Goal: Navigation & Orientation: Understand site structure

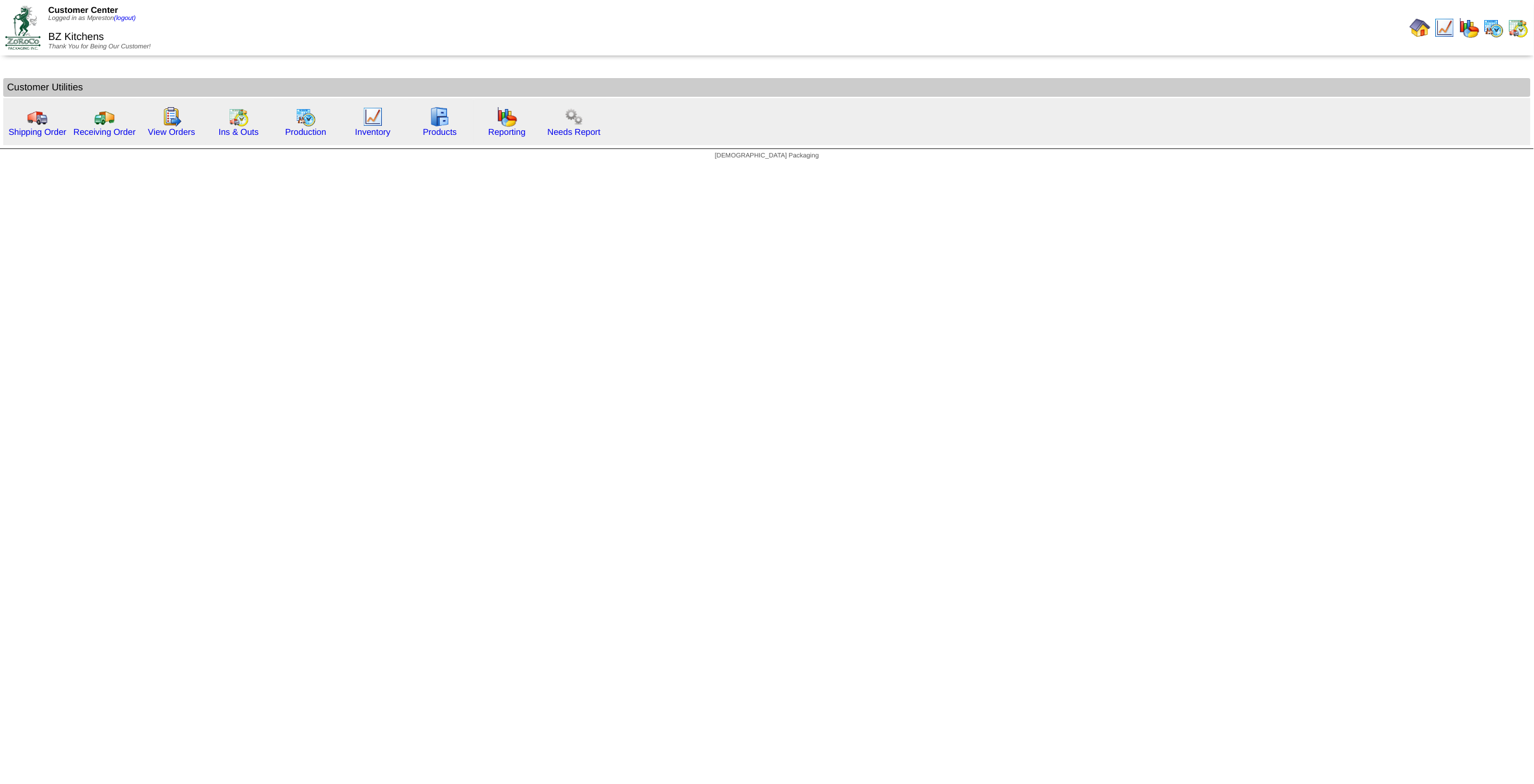
click at [1421, 29] on img at bounding box center [1421, 28] width 21 height 21
click at [1421, 24] on img at bounding box center [1421, 28] width 21 height 21
click at [10, 34] on img at bounding box center [22, 27] width 35 height 43
click at [1407, 35] on div at bounding box center [1150, 27] width 762 height 26
click at [1423, 30] on img at bounding box center [1421, 28] width 21 height 21
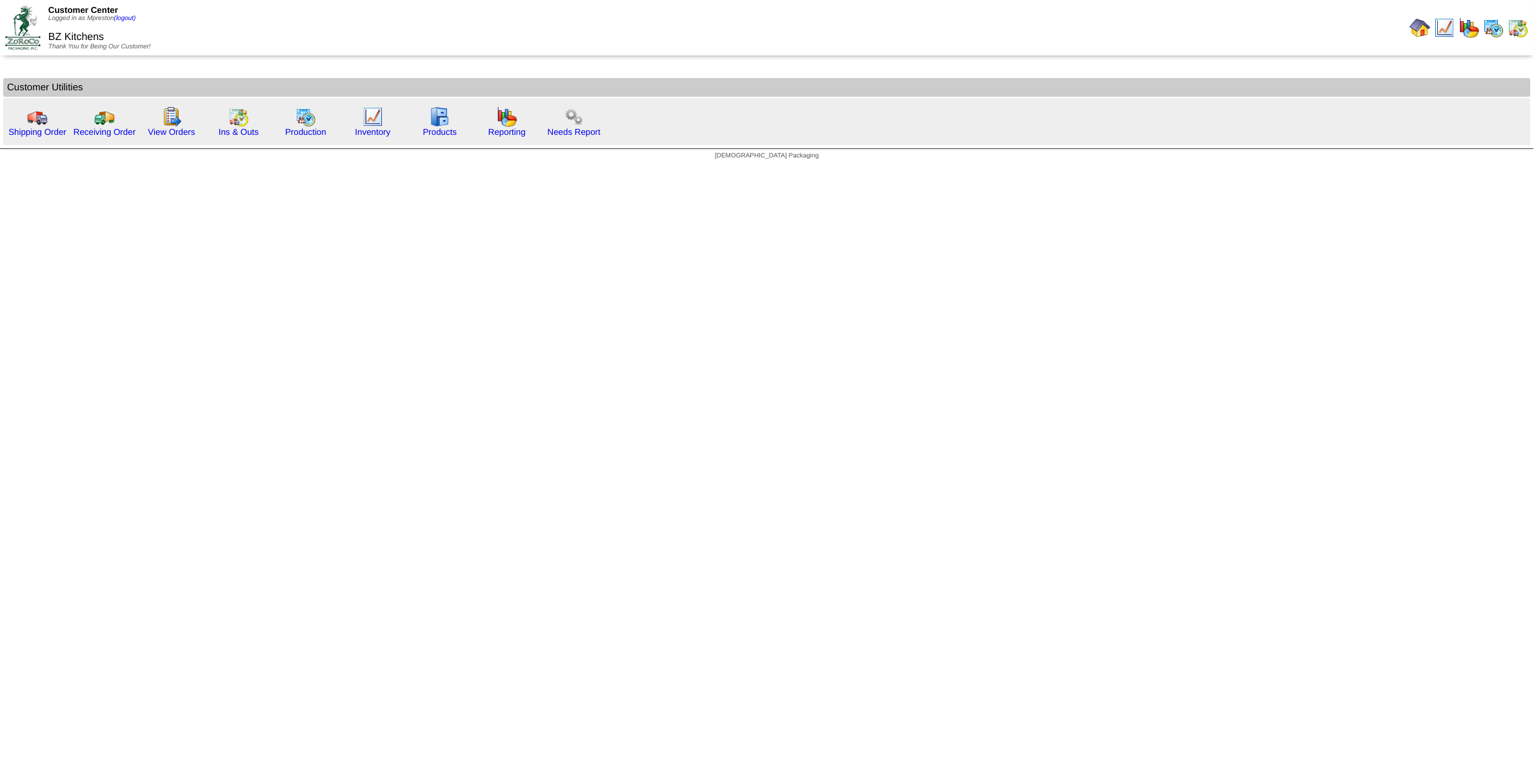
click at [1423, 29] on img at bounding box center [1421, 28] width 21 height 21
